Goal: Book appointment/travel/reservation

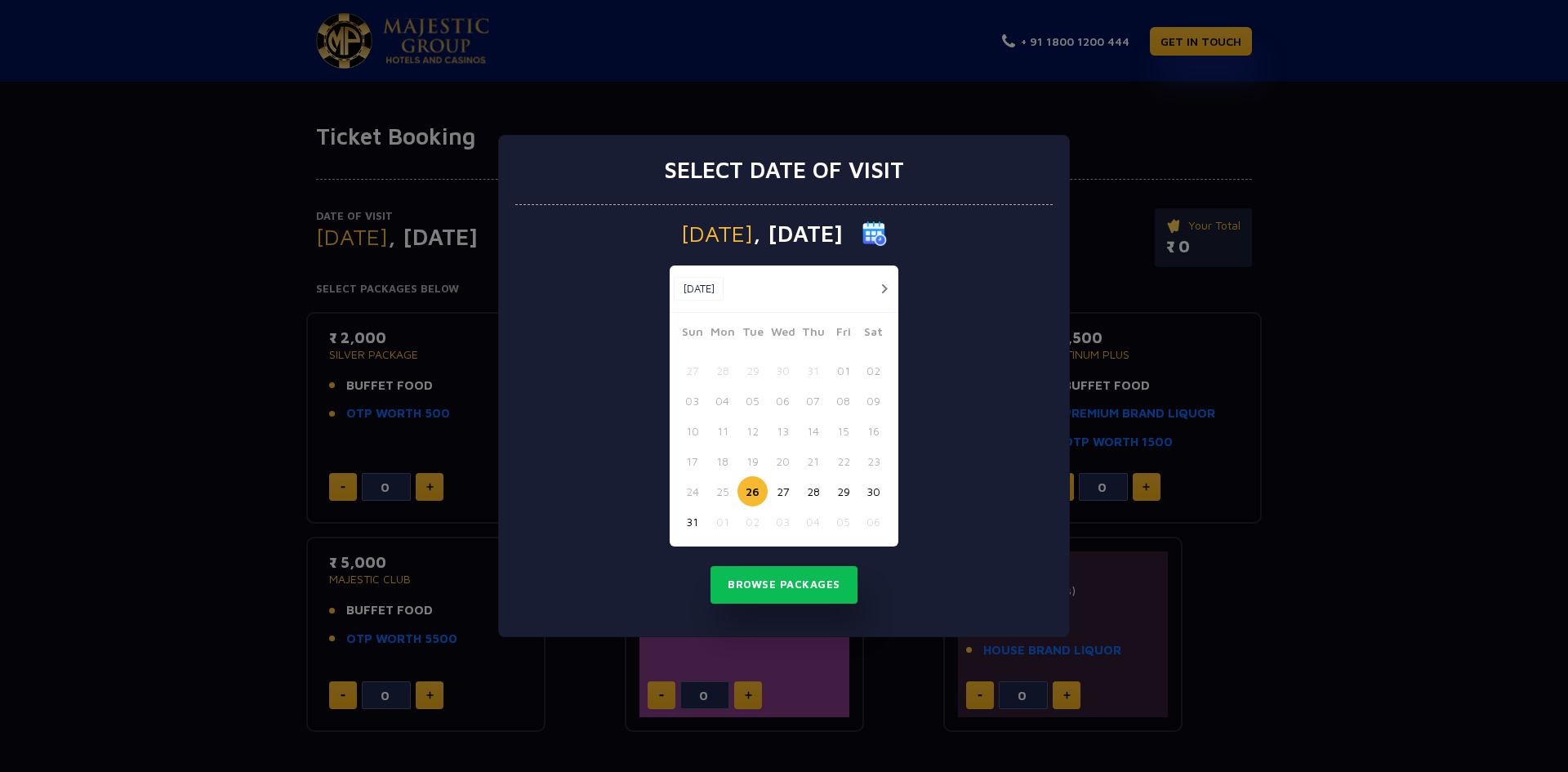
click at [877, 286] on button "button" at bounding box center [884, 289] width 20 height 20
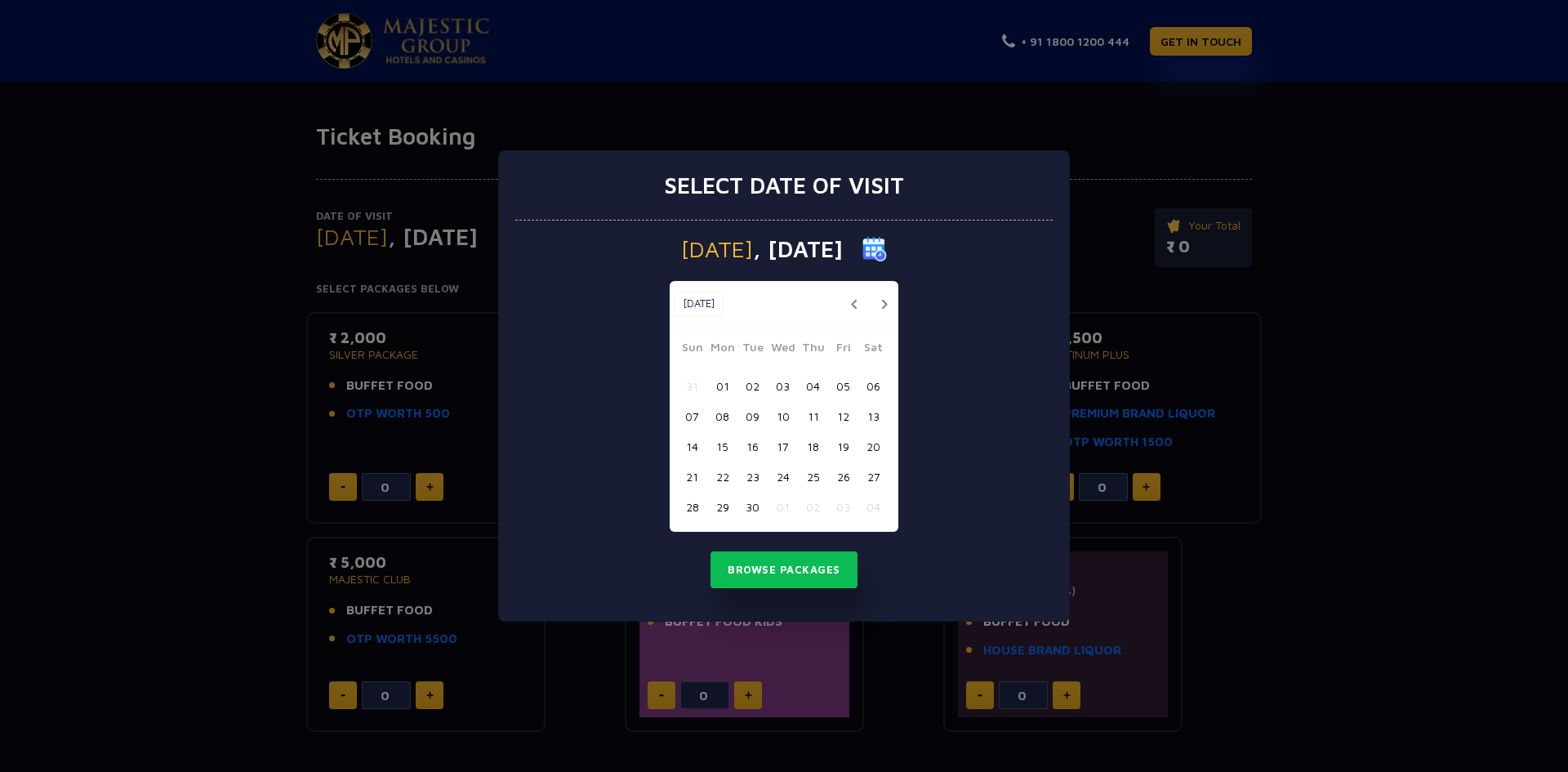
click at [877, 286] on div "[DATE] [DATE]" at bounding box center [784, 305] width 228 height 48
click at [883, 299] on button "button" at bounding box center [884, 304] width 20 height 20
click at [787, 378] on button "01" at bounding box center [782, 385] width 30 height 30
click at [811, 378] on button "02" at bounding box center [812, 385] width 30 height 30
click at [795, 573] on button "Browse Packages" at bounding box center [784, 570] width 147 height 37
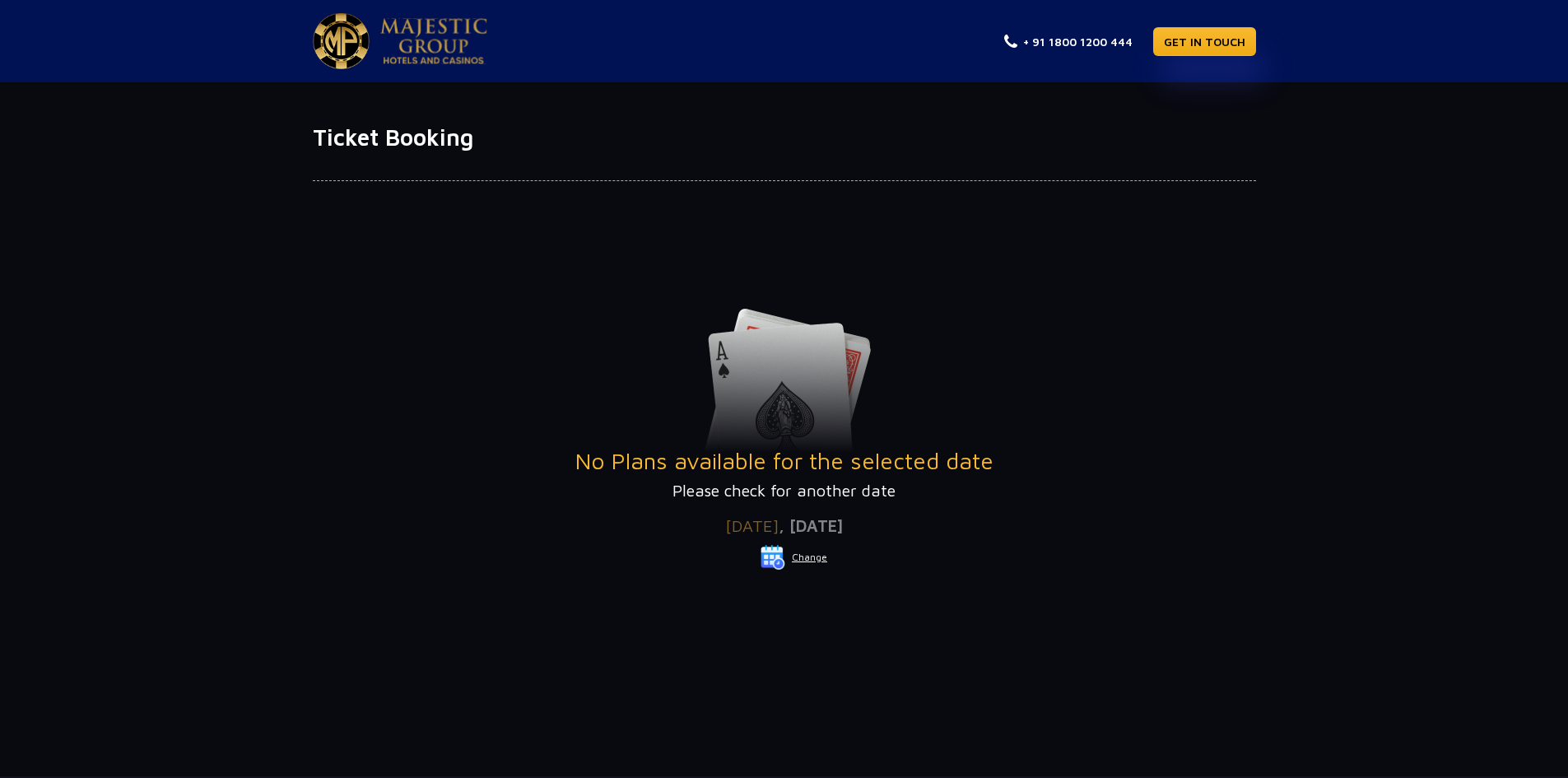
click at [809, 559] on button "Change" at bounding box center [794, 556] width 69 height 27
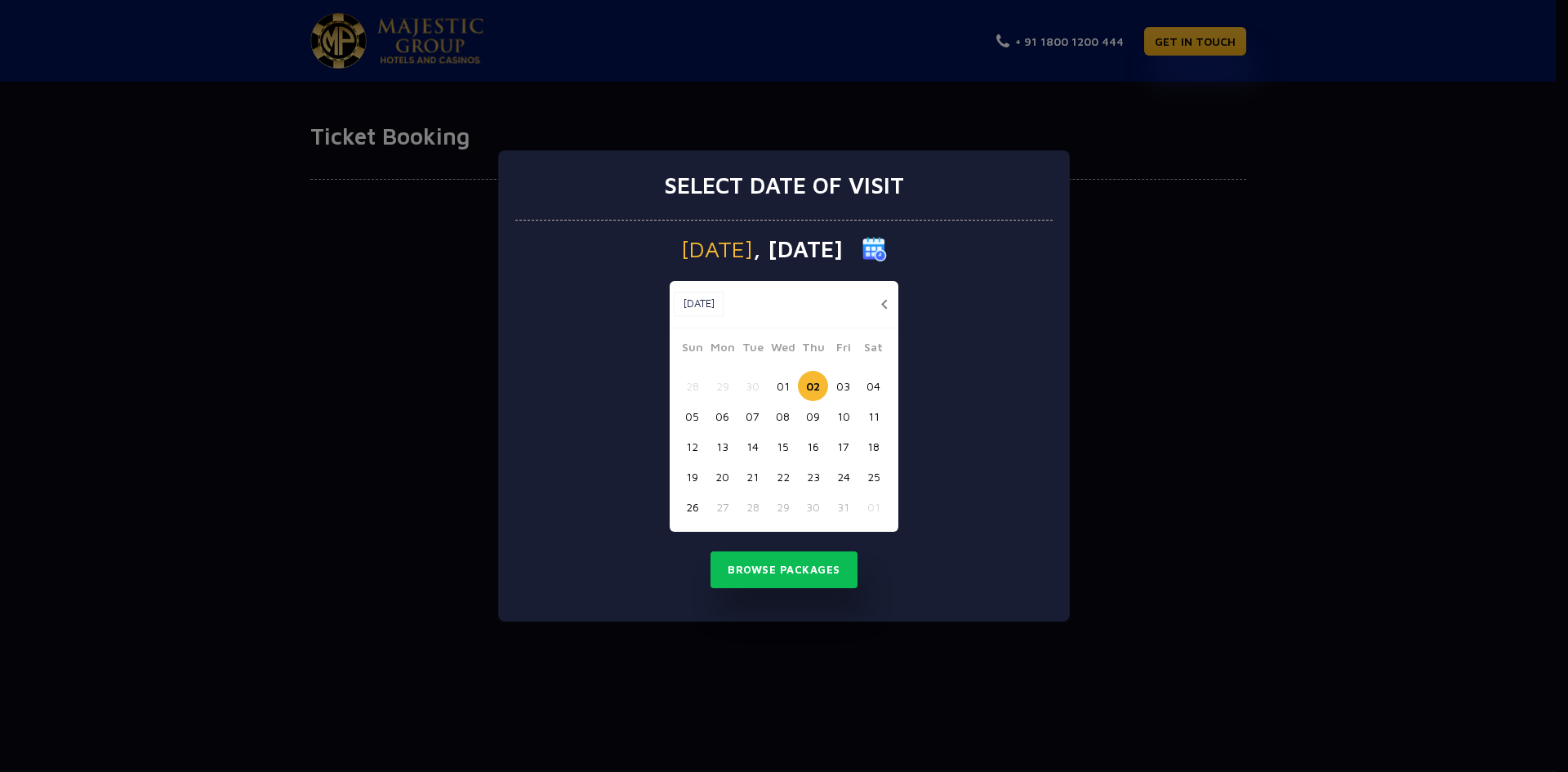
click at [868, 386] on button "04" at bounding box center [873, 385] width 30 height 30
click at [814, 565] on button "Browse Packages" at bounding box center [784, 570] width 147 height 37
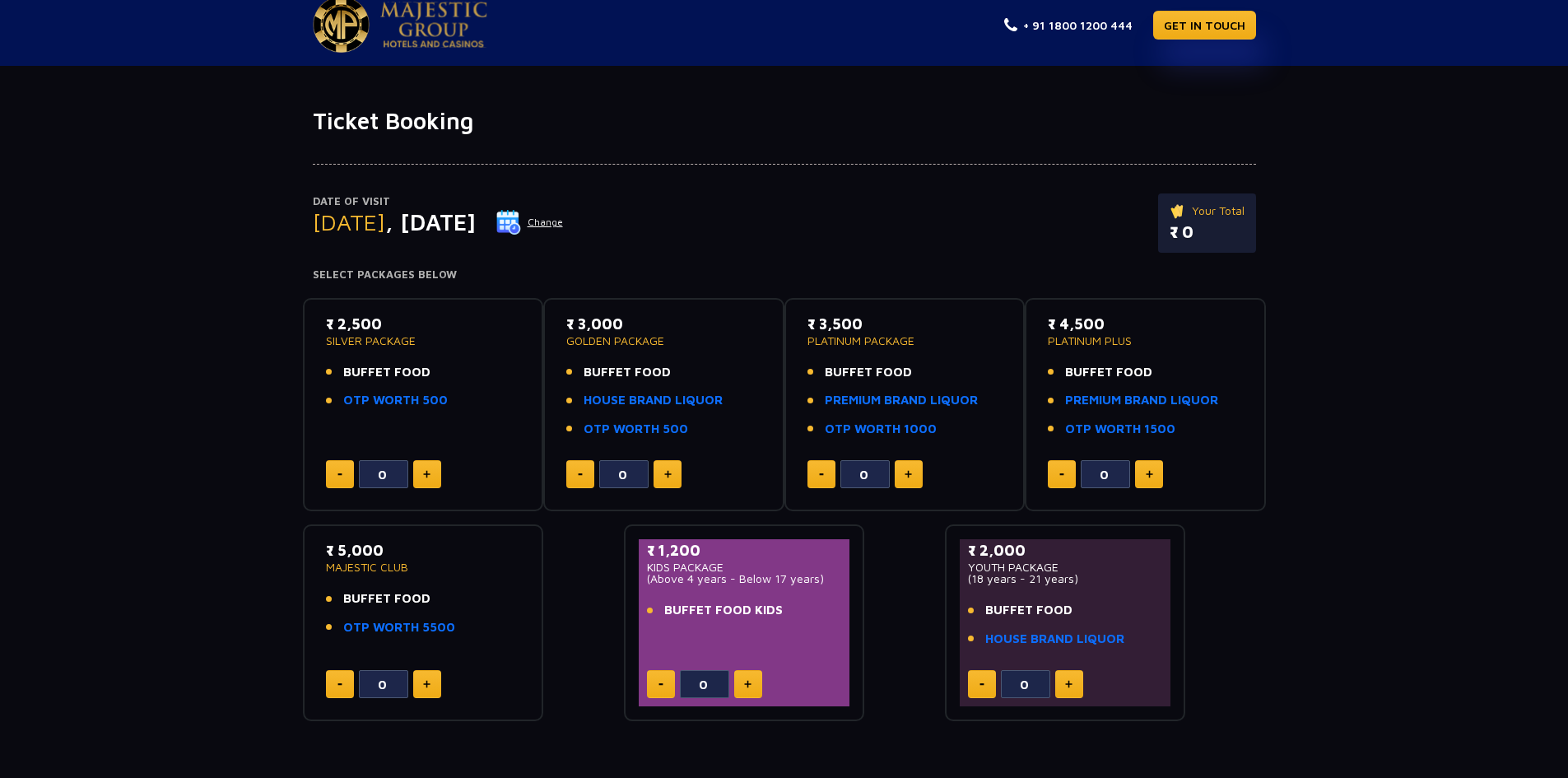
scroll to position [17, 0]
click at [386, 396] on link "OTP WORTH 500" at bounding box center [396, 399] width 105 height 19
